Goal: Information Seeking & Learning: Learn about a topic

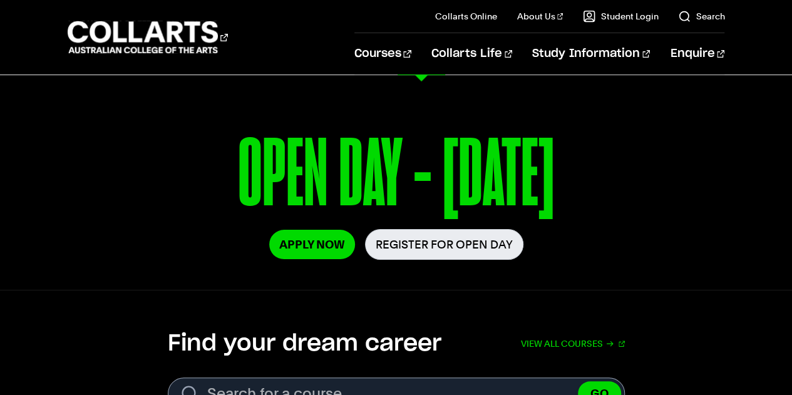
scroll to position [163, 0]
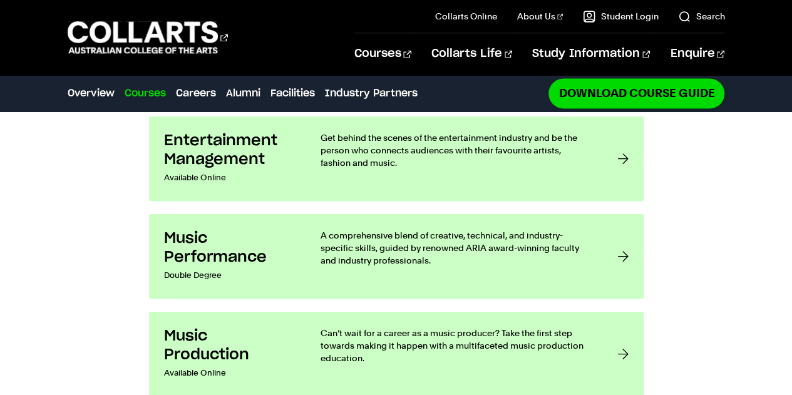
scroll to position [1089, 0]
click at [349, 326] on p "Can’t wait for a career as a music producer? Take the first step towards making…" at bounding box center [457, 345] width 272 height 38
